Goal: Navigation & Orientation: Find specific page/section

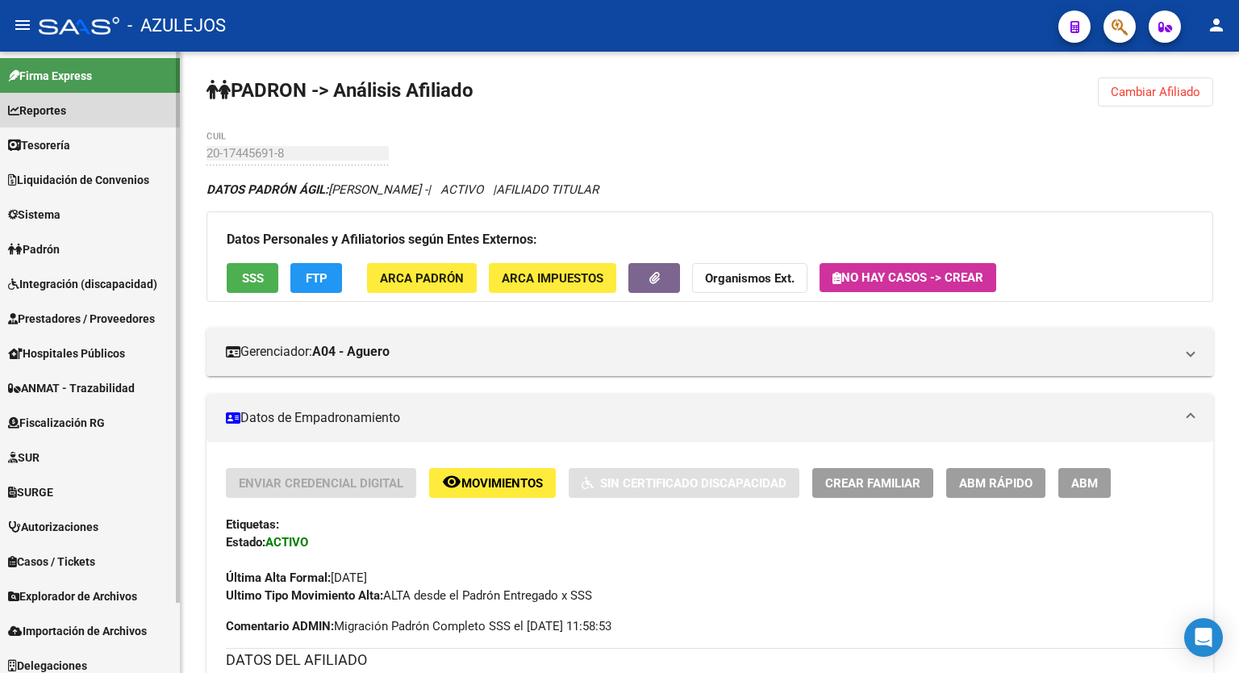
click at [74, 106] on link "Reportes" at bounding box center [90, 110] width 180 height 35
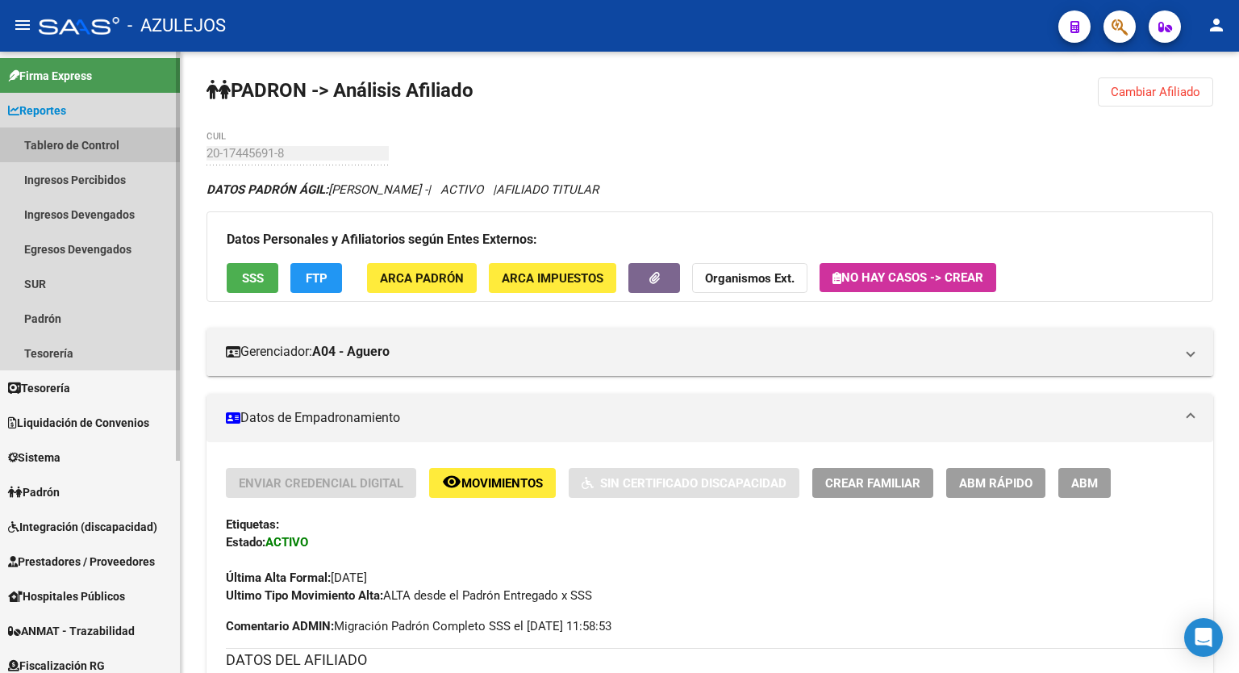
click at [87, 151] on link "Tablero de Control" at bounding box center [90, 144] width 180 height 35
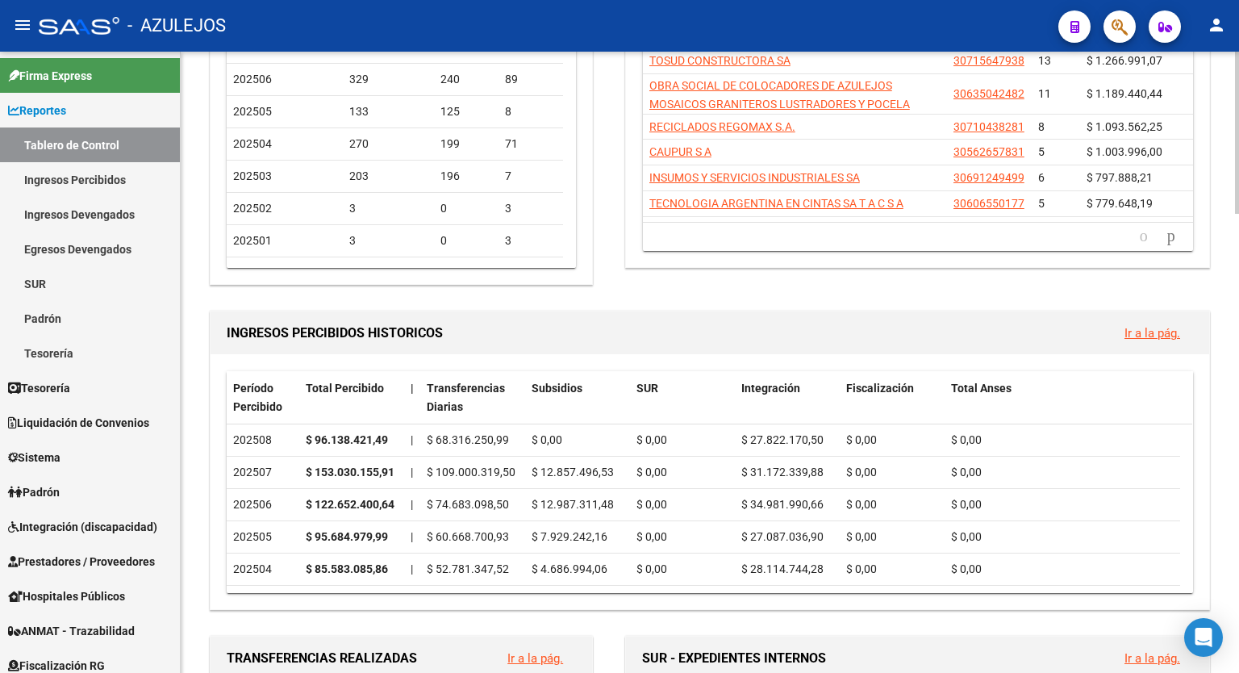
scroll to position [354, 0]
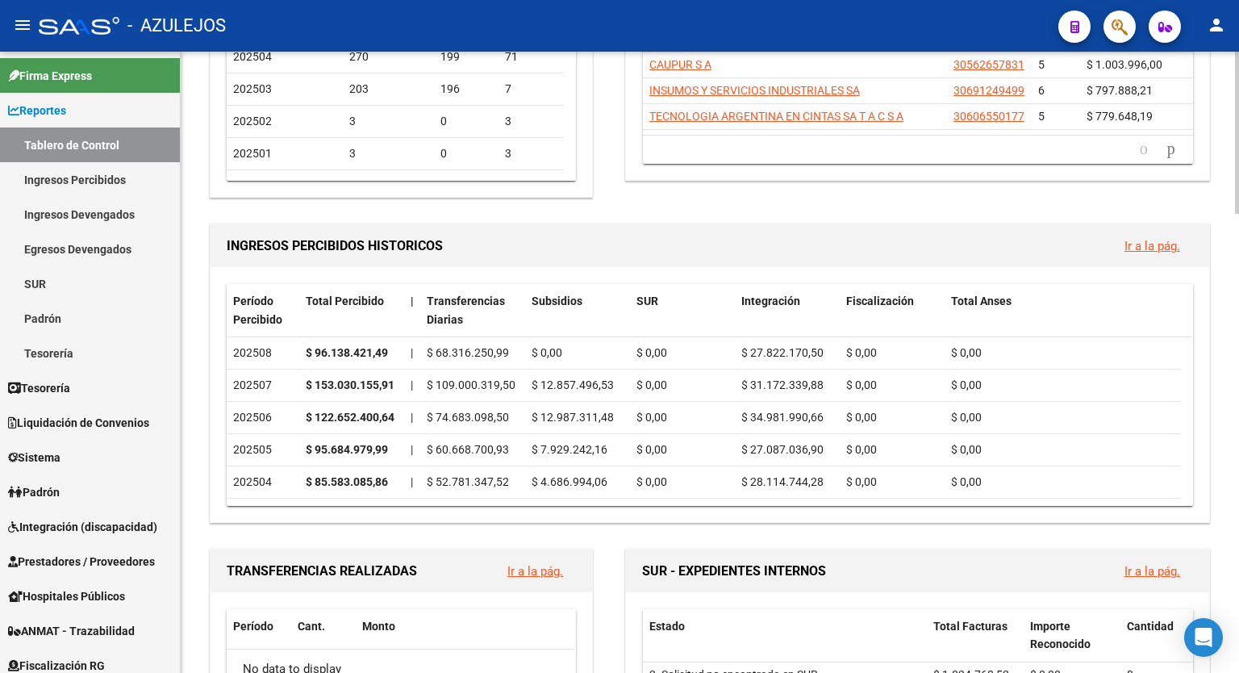
click at [1238, 221] on div at bounding box center [1237, 225] width 4 height 162
click at [1152, 239] on link "Ir a la pág." at bounding box center [1152, 246] width 56 height 15
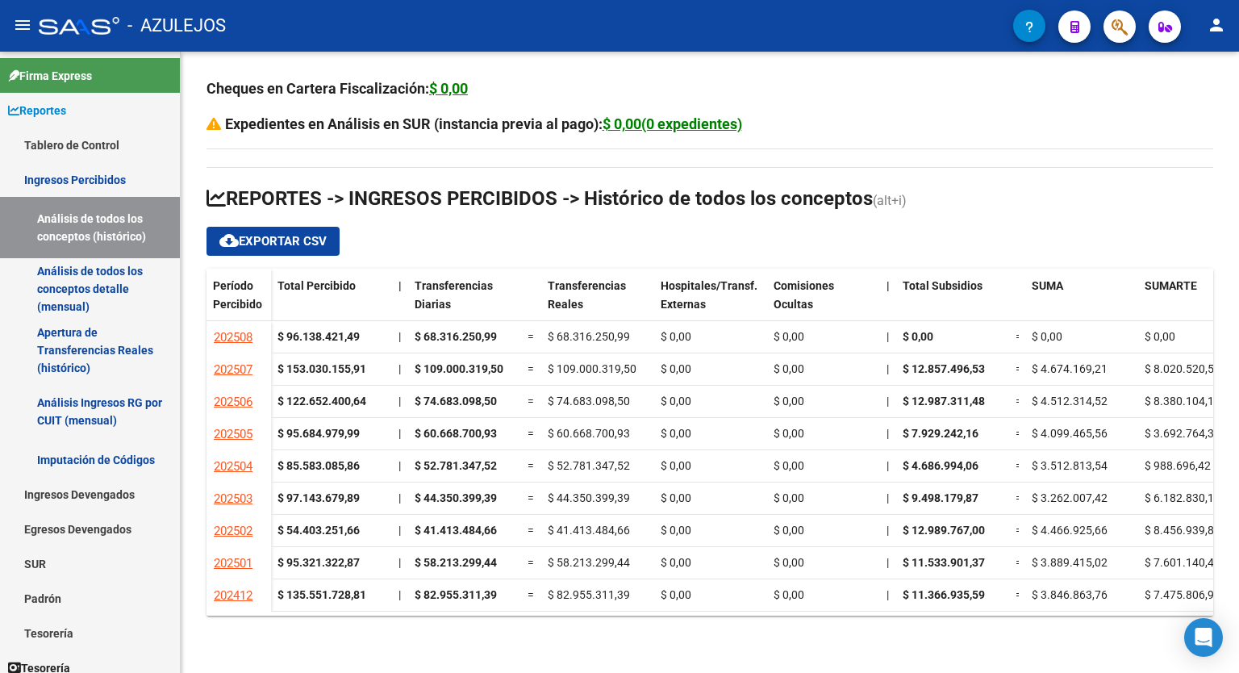
click at [985, 88] on h3 "Cheques en Cartera Fiscalización: $ 0,00" at bounding box center [709, 88] width 1007 height 23
click at [928, 91] on h3 "Cheques en Cartera Fiscalización: $ 0,00" at bounding box center [709, 88] width 1007 height 23
click at [944, 88] on h3 "Cheques en Cartera Fiscalización: $ 0,00" at bounding box center [709, 88] width 1007 height 23
click at [1112, 175] on div "Cheques en Cartera Fiscalización: $ 0,00 Expedientes en Análisis en SUR (instan…" at bounding box center [709, 346] width 1007 height 538
click at [1190, 117] on h3 "Expedientes en Análisis en SUR (instancia previa al pago): $ 0,00(0 expedientes)" at bounding box center [709, 124] width 1007 height 23
